Goal: Task Accomplishment & Management: Manage account settings

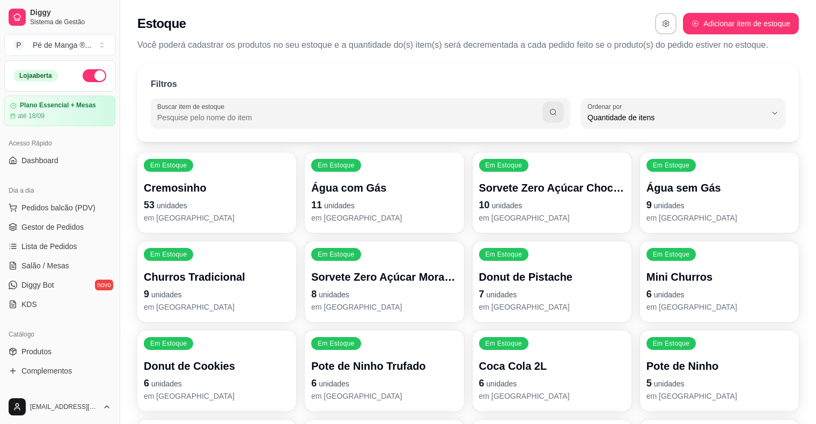
select select "QUANTITY_ORDER"
click at [71, 226] on span "Gestor de Pedidos" at bounding box center [52, 227] width 62 height 11
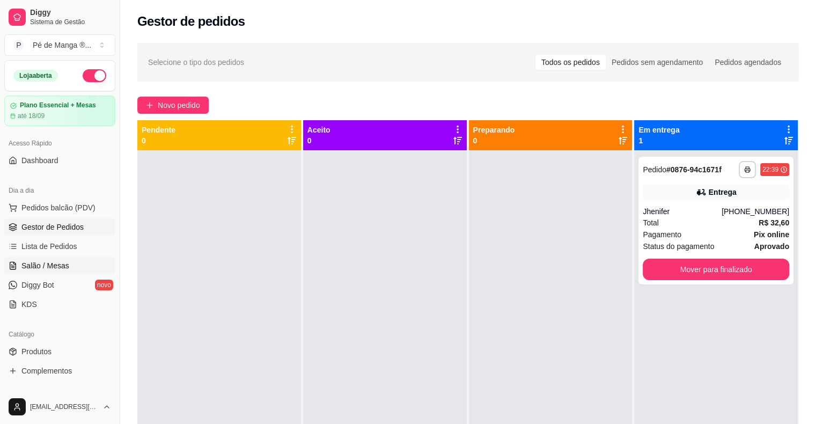
click at [80, 261] on link "Salão / Mesas" at bounding box center [59, 265] width 111 height 17
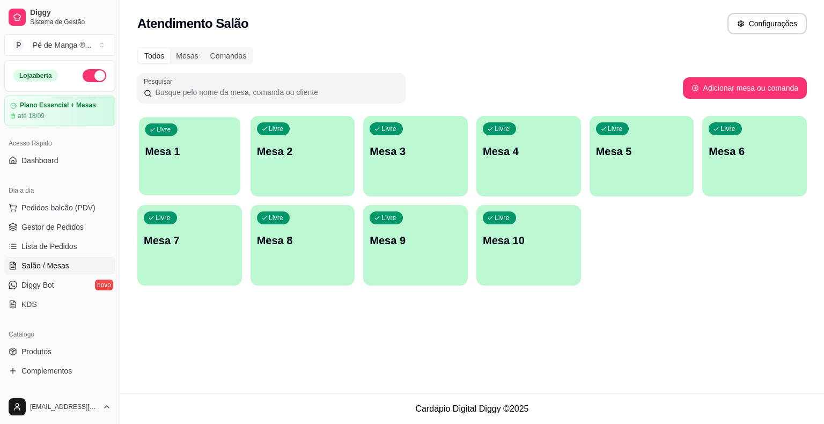
click at [177, 153] on p "Mesa 1" at bounding box center [189, 151] width 89 height 14
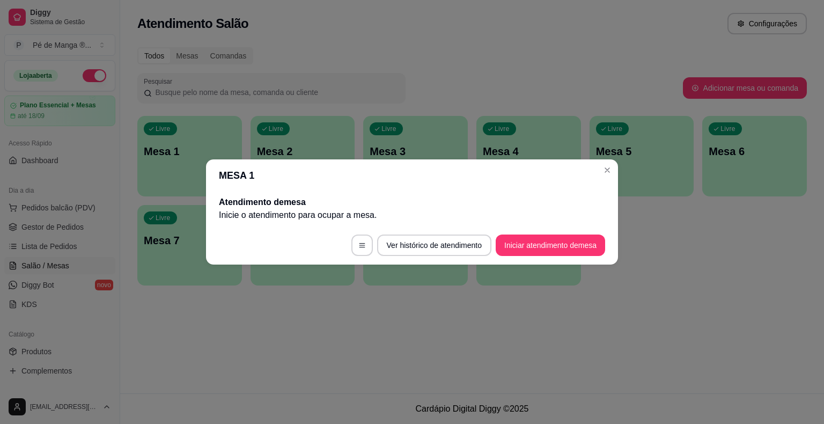
click at [518, 241] on button "Iniciar atendimento de mesa" at bounding box center [550, 244] width 109 height 21
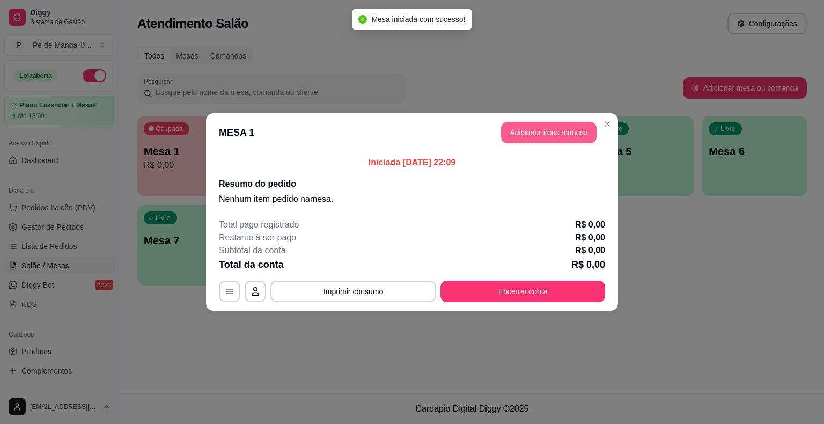
click at [555, 138] on button "Adicionar itens na mesa" at bounding box center [549, 132] width 96 height 21
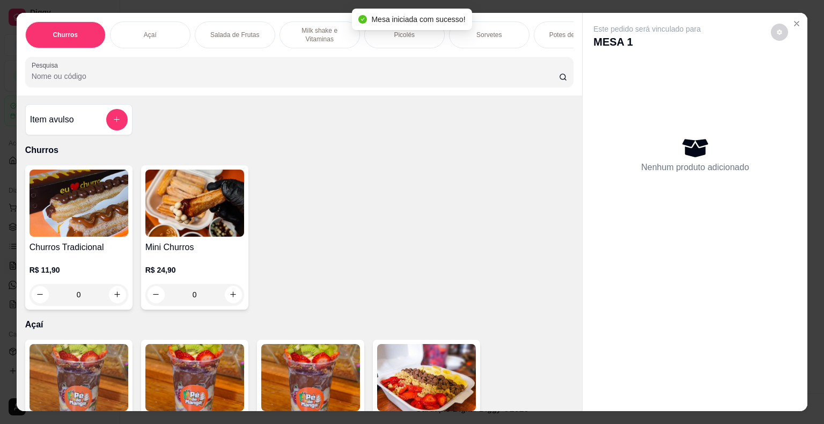
click at [241, 40] on div "Salada de Frutas" at bounding box center [235, 34] width 80 height 27
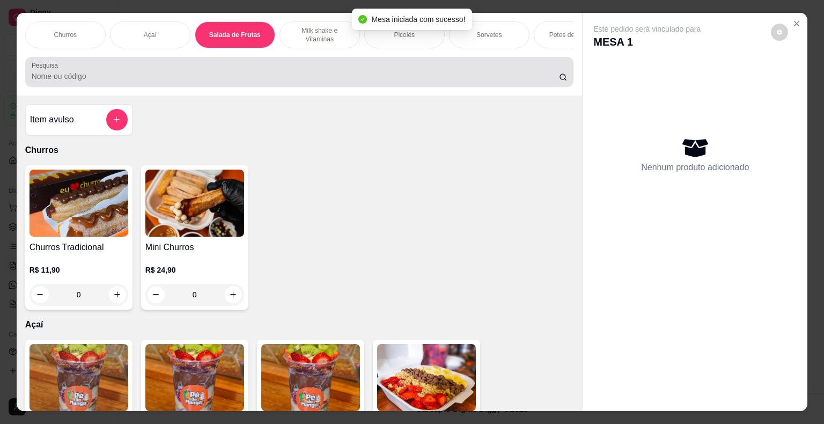
scroll to position [26, 0]
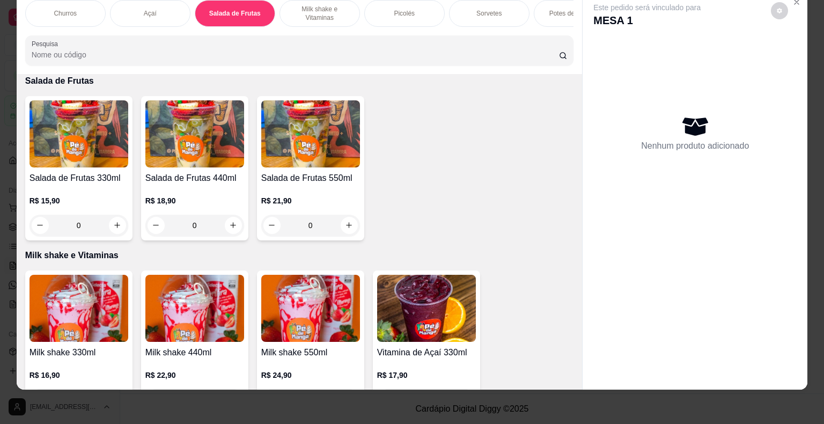
click at [109, 158] on img at bounding box center [79, 133] width 99 height 67
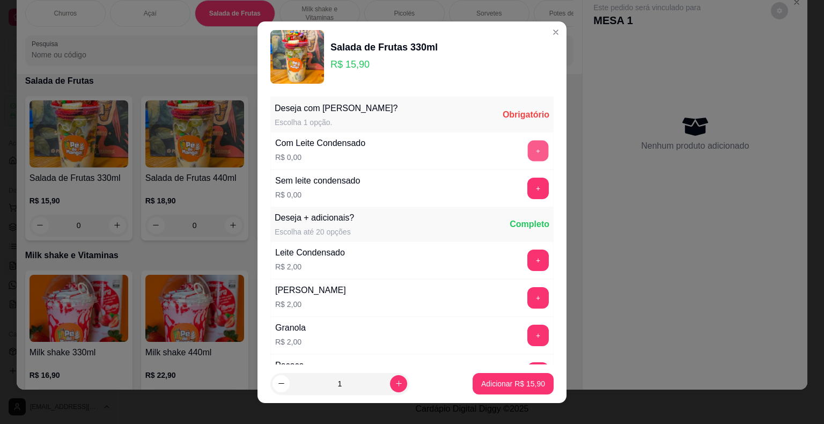
click at [528, 156] on button "+" at bounding box center [538, 150] width 21 height 21
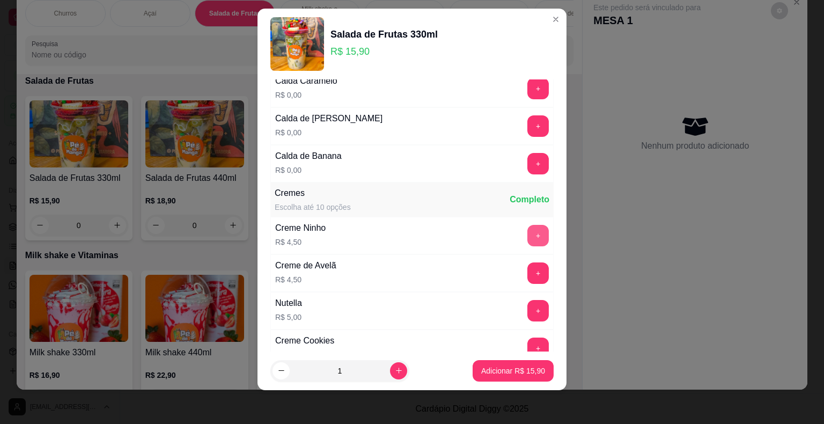
scroll to position [1133, 0]
click at [528, 226] on button "+" at bounding box center [538, 234] width 21 height 21
click at [528, 299] on button "+" at bounding box center [538, 309] width 21 height 21
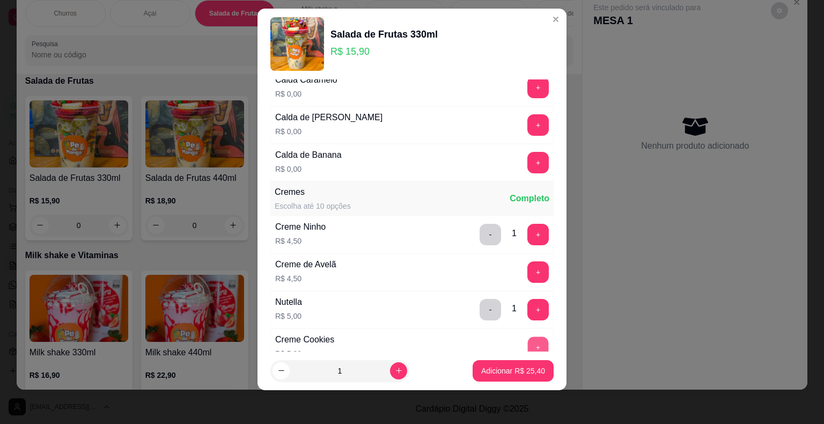
click at [528, 339] on button "+" at bounding box center [538, 346] width 21 height 21
click at [488, 370] on p "Adicionar R$ 30,40" at bounding box center [513, 370] width 64 height 11
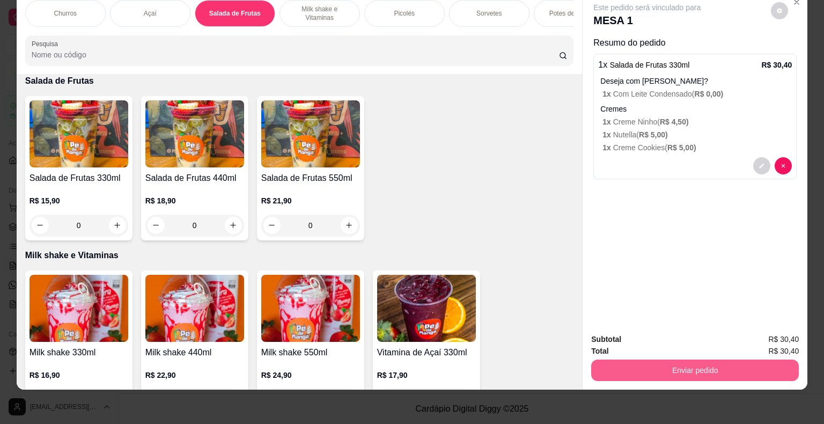
click at [715, 365] on button "Enviar pedido" at bounding box center [695, 369] width 208 height 21
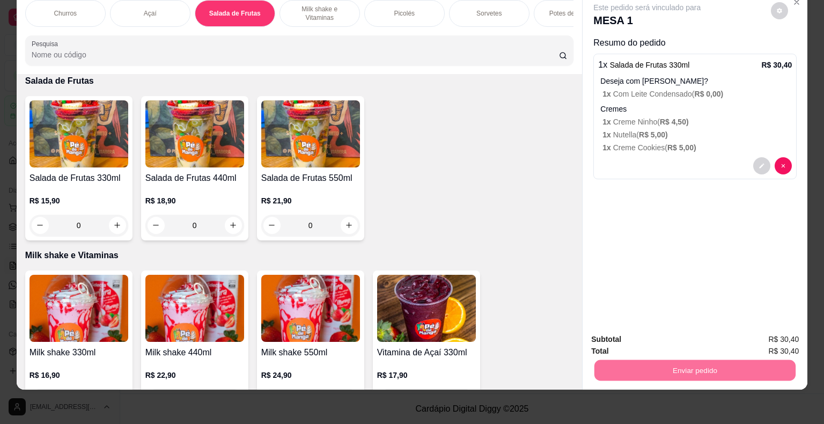
click at [682, 338] on button "Não registrar e enviar pedido" at bounding box center [660, 336] width 112 height 20
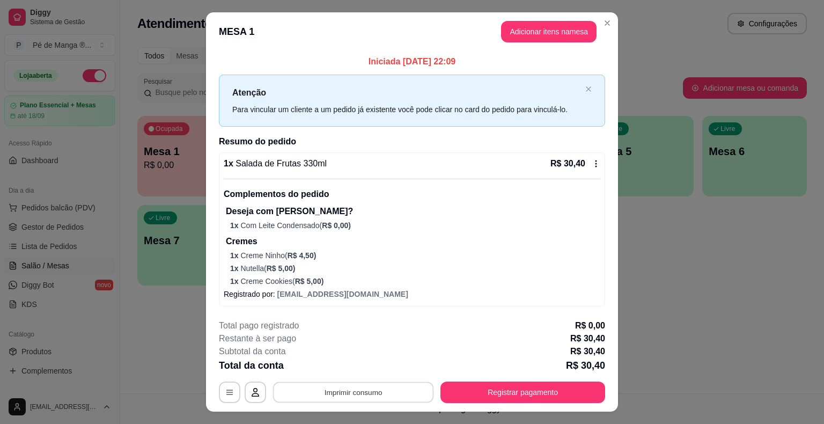
click at [410, 397] on button "Imprimir consumo" at bounding box center [353, 392] width 161 height 21
click at [368, 370] on button "IMPRESSORA" at bounding box center [353, 367] width 78 height 17
click at [514, 400] on button "Registrar pagamento" at bounding box center [523, 391] width 165 height 21
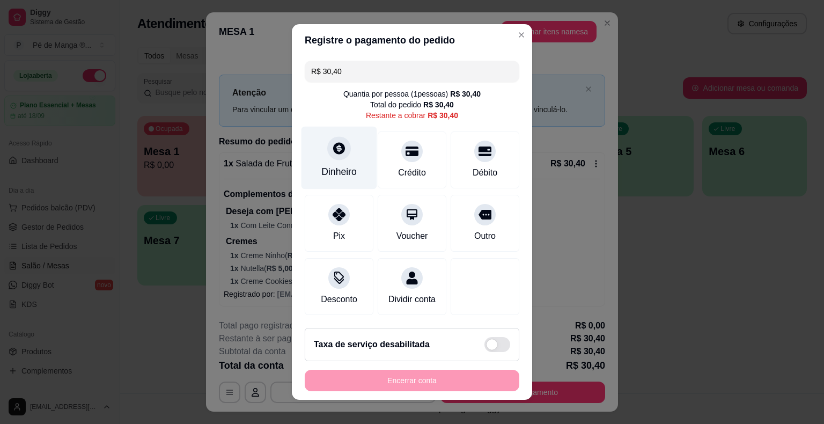
click at [328, 158] on div at bounding box center [339, 148] width 24 height 24
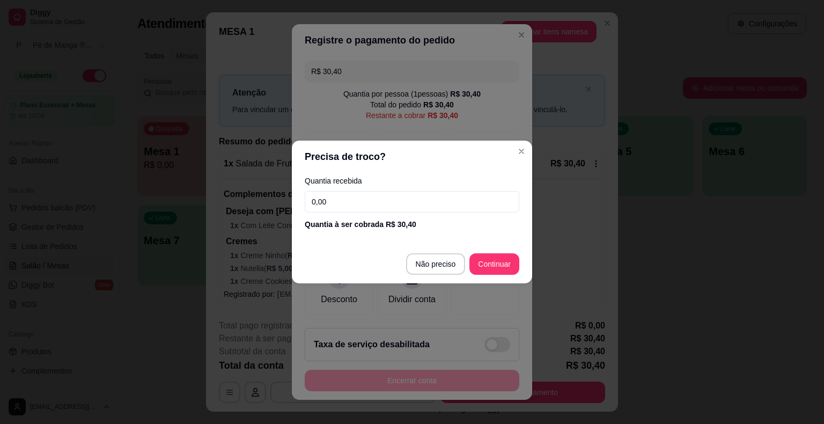
drag, startPoint x: 334, startPoint y: 205, endPoint x: 160, endPoint y: 225, distance: 175.0
click at [161, 222] on div "Precisa de troco? Quantia recebida 0,00 Quantia à ser cobrada R$ 30,40 Não prec…" at bounding box center [412, 212] width 824 height 424
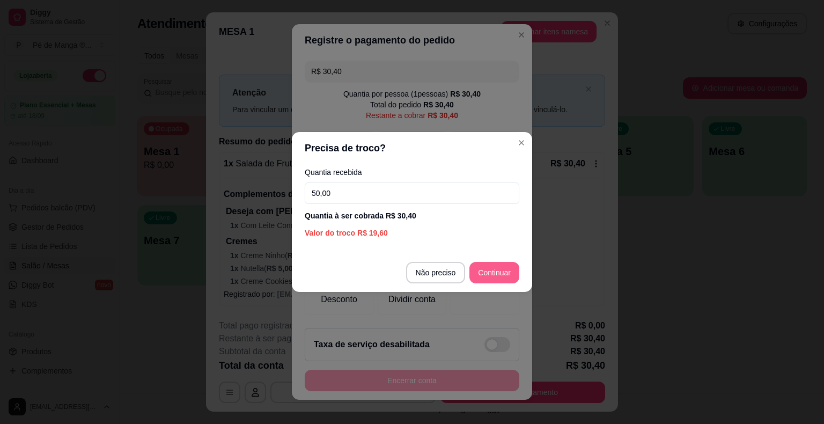
type input "50,00"
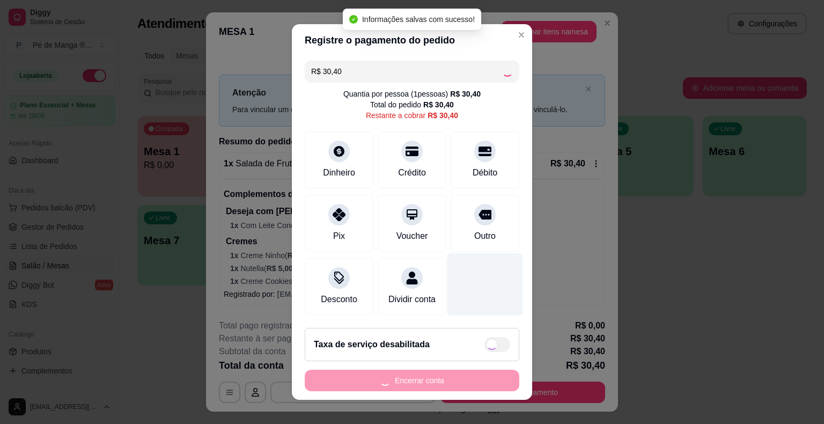
type input "R$ 0,00"
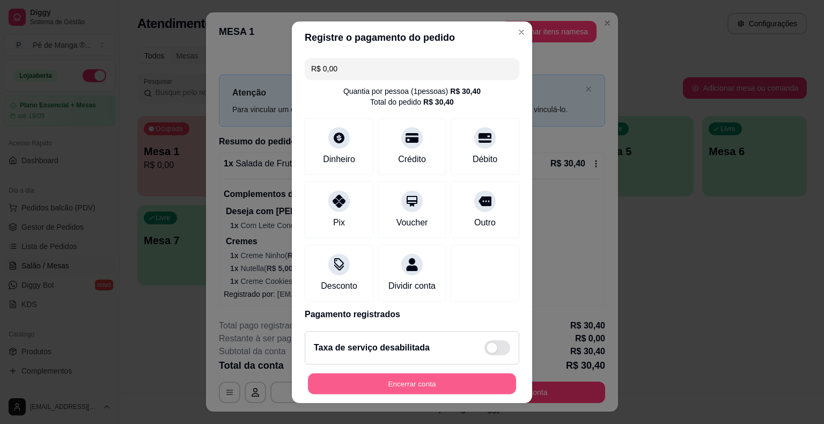
click at [384, 387] on button "Encerrar conta" at bounding box center [412, 383] width 208 height 21
